Goal: Transaction & Acquisition: Download file/media

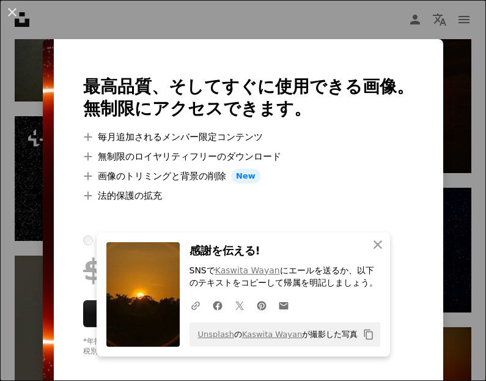
scroll to position [32609, 0]
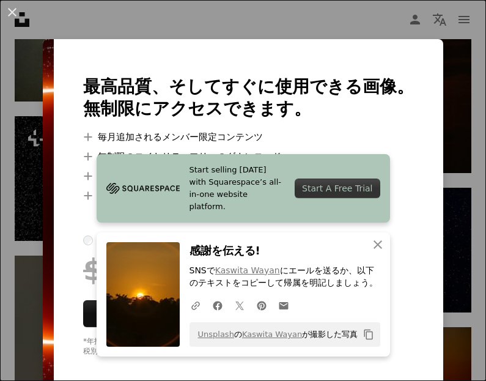
click at [376, 252] on icon "An X shape" at bounding box center [377, 244] width 15 height 15
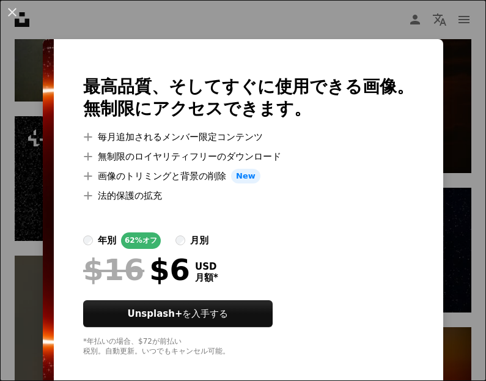
click at [54, 345] on img at bounding box center [48, 216] width 11 height 354
click at [38, 331] on div "An X shape 最高品質、そしてすぐに使用できる画像。 無制限にアクセスできます。 A plus sign 毎月追加されるメンバー限定コンテンツ A p…" at bounding box center [243, 190] width 486 height 381
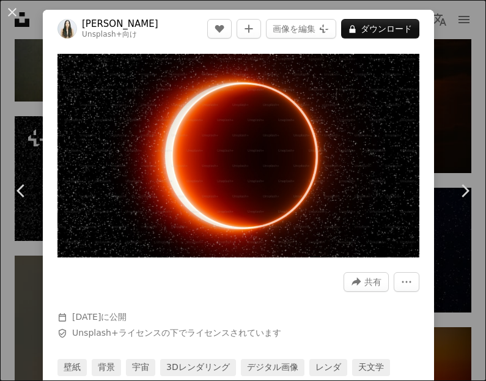
click at [470, 380] on div "An X shape Chevron left Chevron right Zyanya Citlalli Unsplash+ 向け A heart A pl…" at bounding box center [243, 190] width 486 height 381
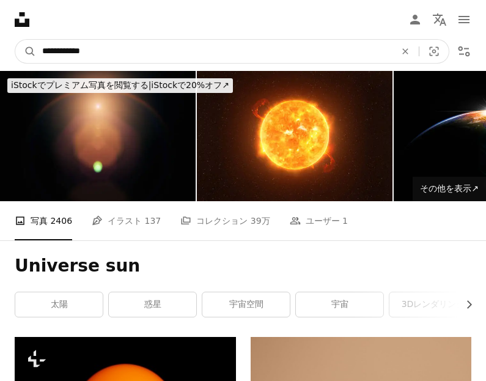
click at [191, 47] on input "**********" at bounding box center [214, 51] width 356 height 23
type input "**********"
click at [26, 51] on button "A magnifying glass" at bounding box center [25, 51] width 21 height 23
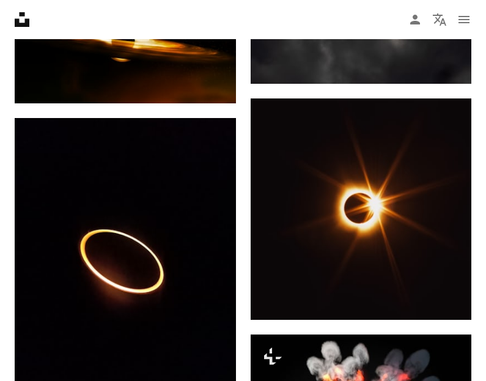
scroll to position [1020, 0]
click at [445, 304] on icon "Arrow pointing down" at bounding box center [447, 297] width 10 height 15
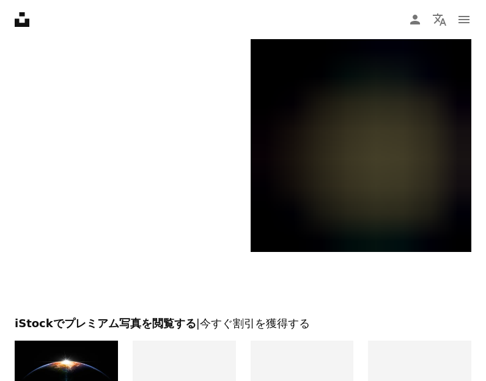
scroll to position [2767, 0]
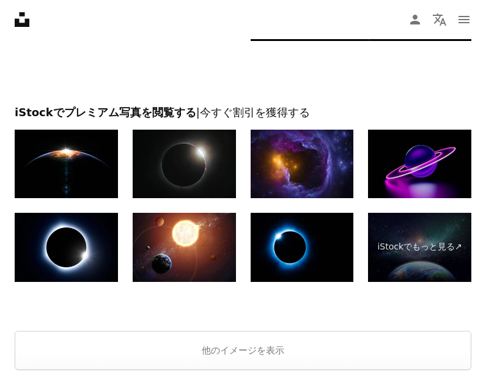
click at [287, 361] on button "他のイメージを表示" at bounding box center [243, 350] width 457 height 39
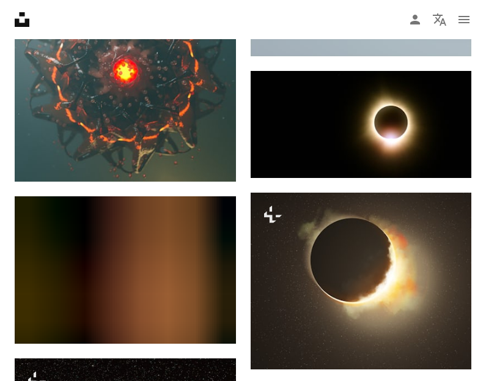
scroll to position [16917, 0]
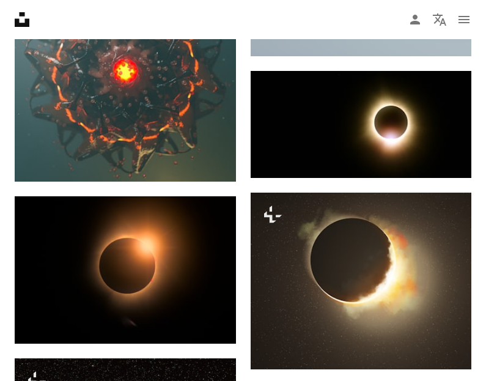
click at [198, 278] on img at bounding box center [125, 269] width 221 height 147
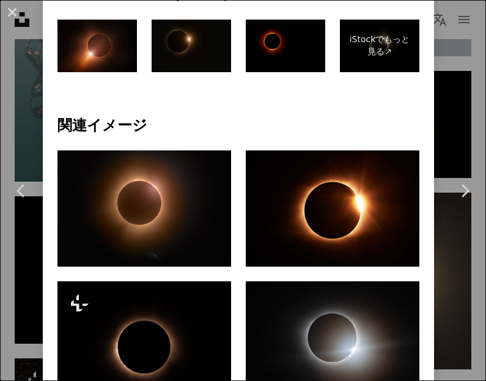
scroll to position [575, 0]
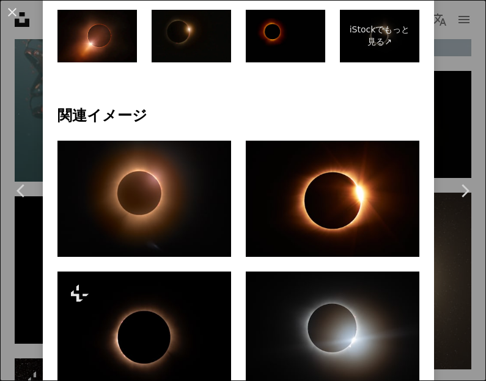
click at [374, 186] on img at bounding box center [333, 199] width 174 height 116
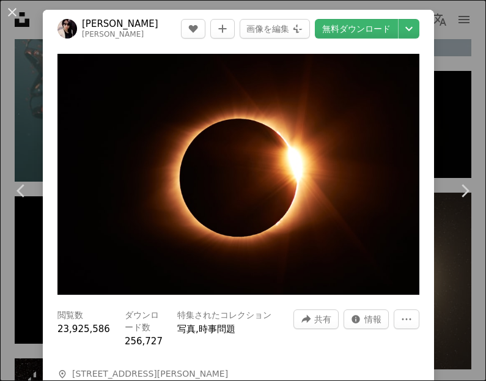
click at [383, 35] on link "無料ダウンロード" at bounding box center [356, 29] width 83 height 20
